Goal: Navigation & Orientation: Find specific page/section

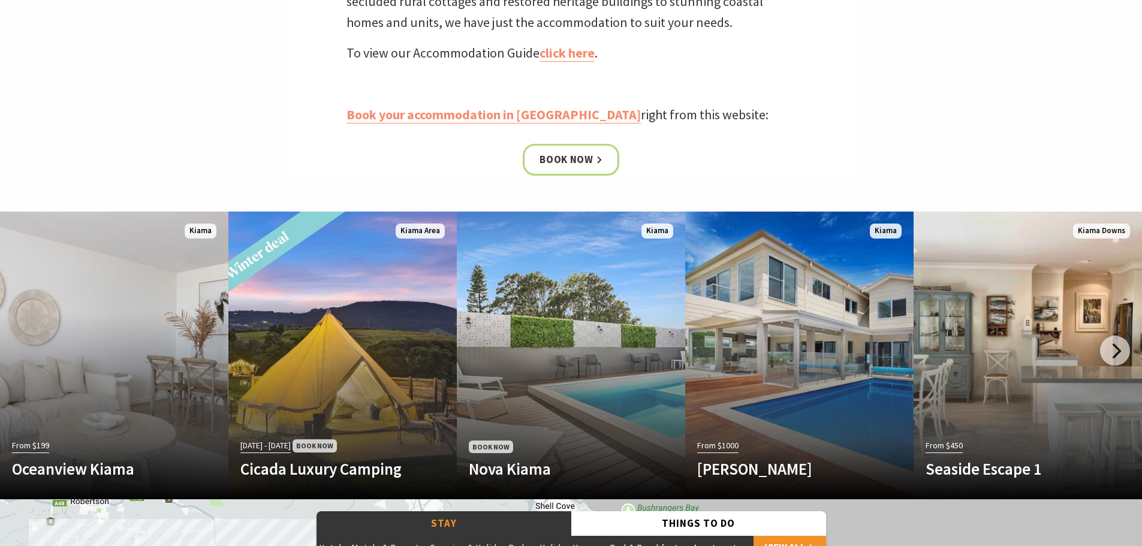
scroll to position [539, 0]
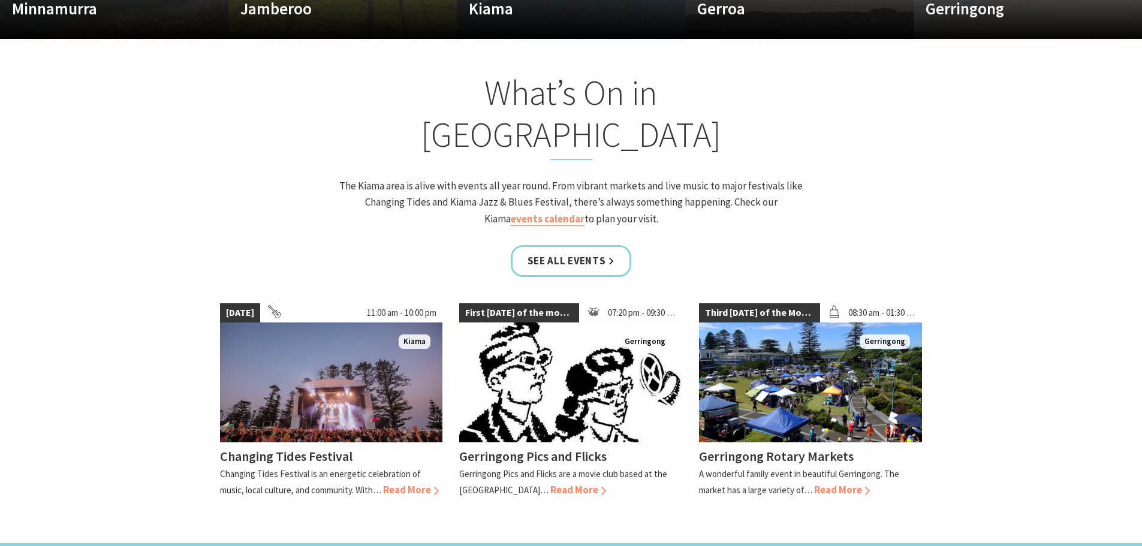
scroll to position [1079, 0]
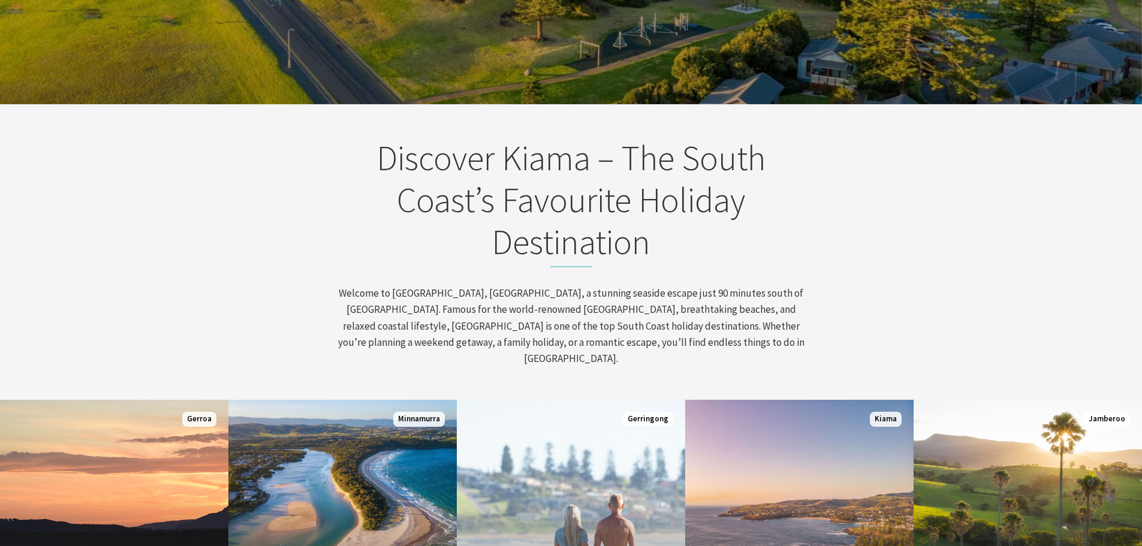
scroll to position [214, 1151]
